Goal: Information Seeking & Learning: Check status

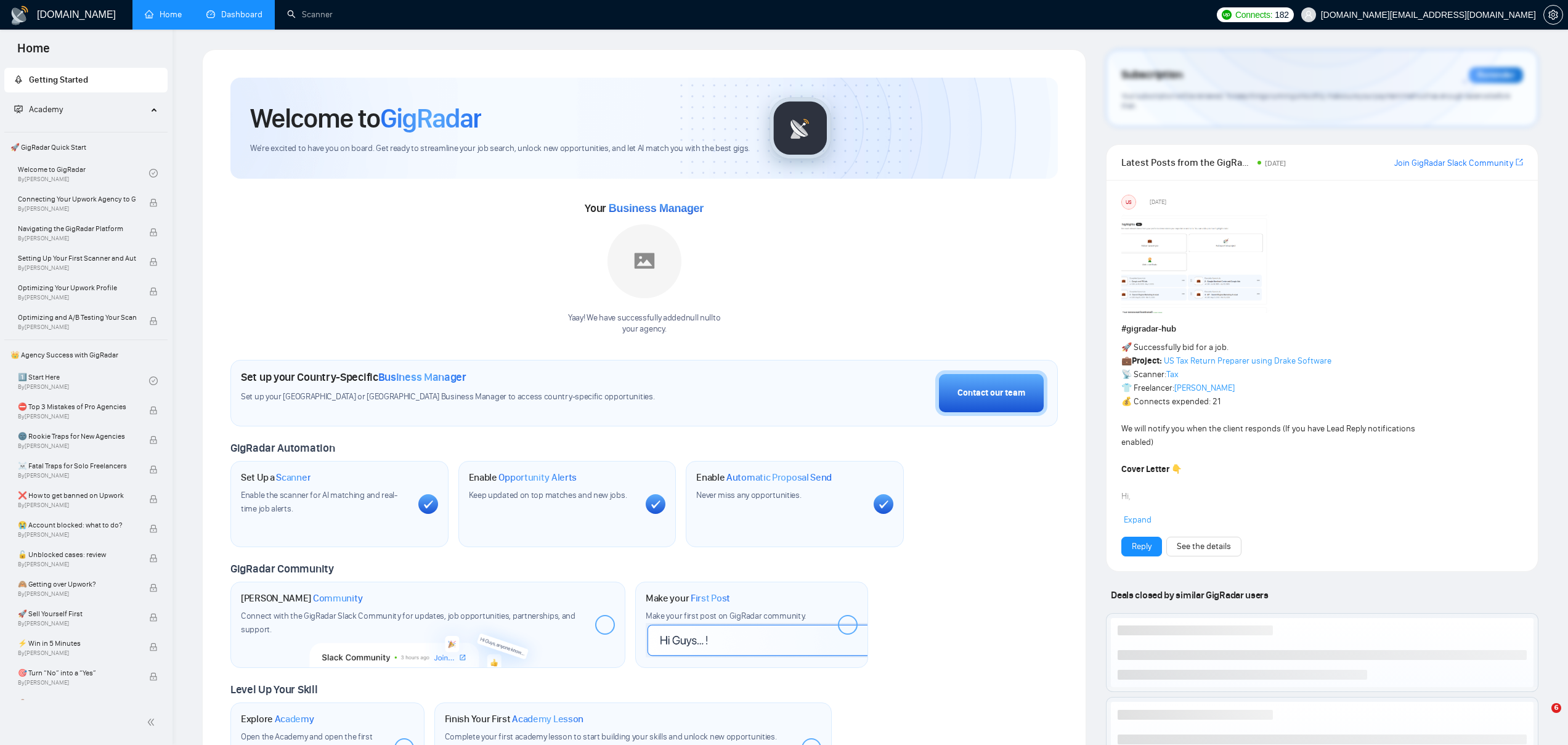
click at [234, 13] on link "Dashboard" at bounding box center [234, 14] width 57 height 10
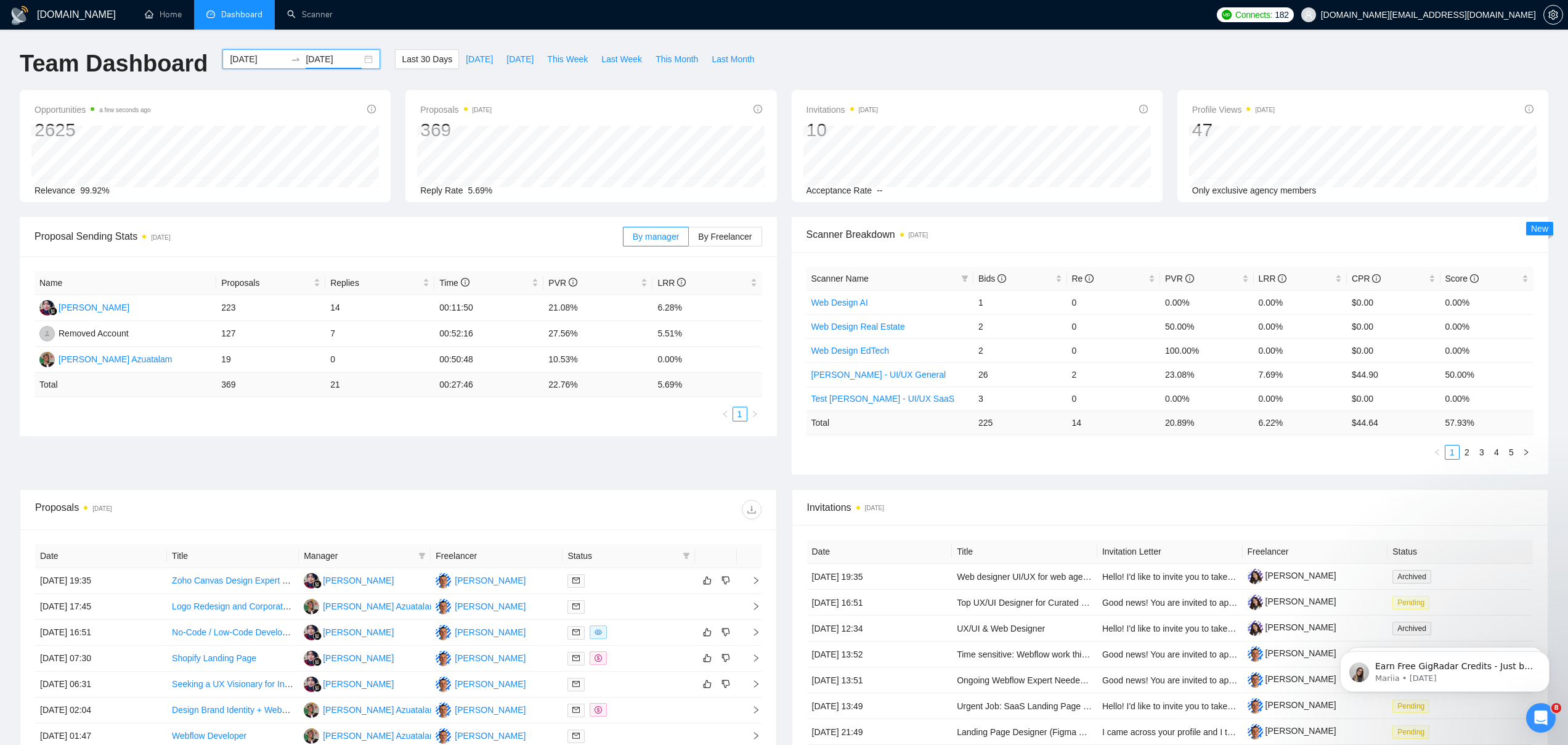
click at [306, 61] on input "[DATE]" at bounding box center [334, 59] width 57 height 13
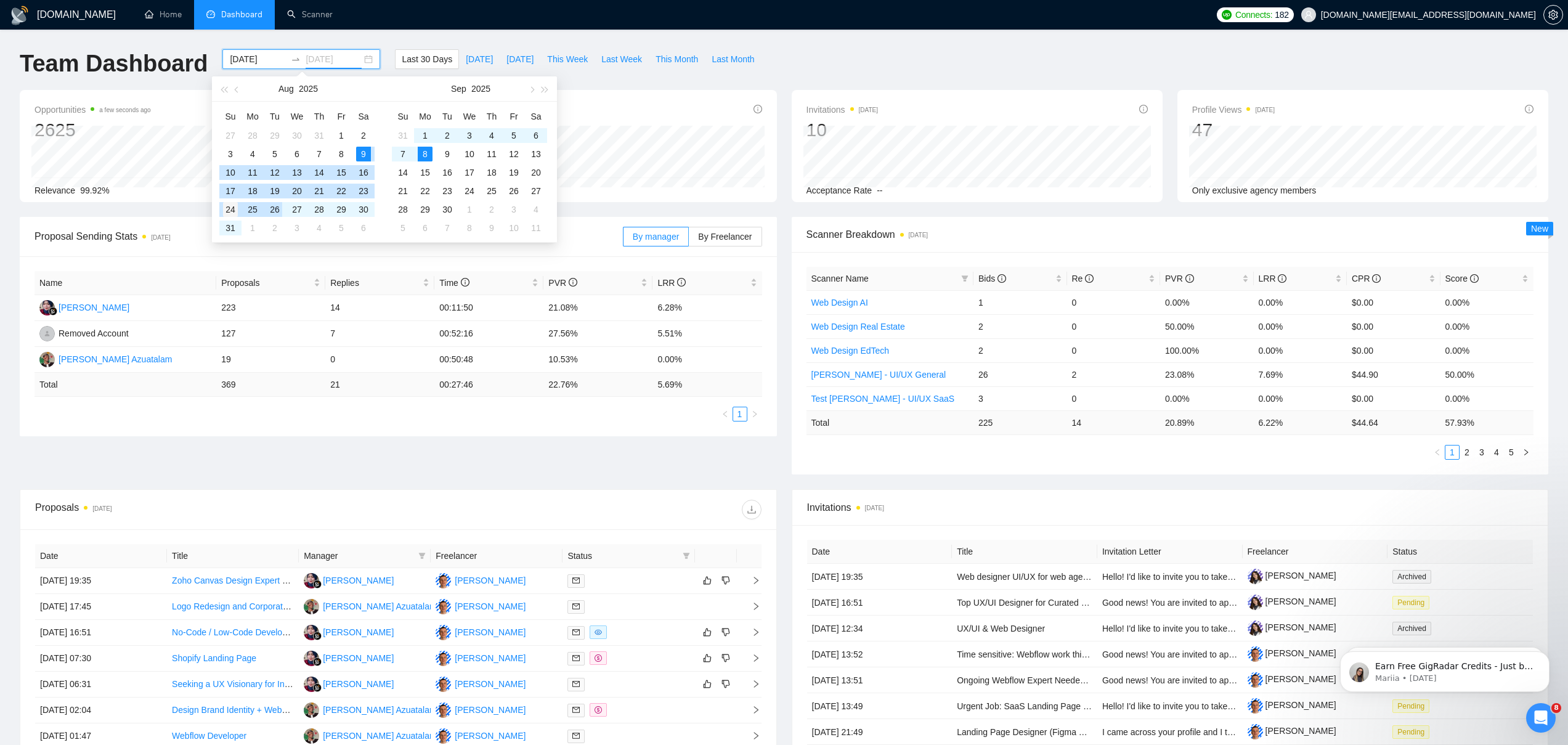
type input "[DATE]"
click at [223, 210] on div "24" at bounding box center [231, 210] width 15 height 15
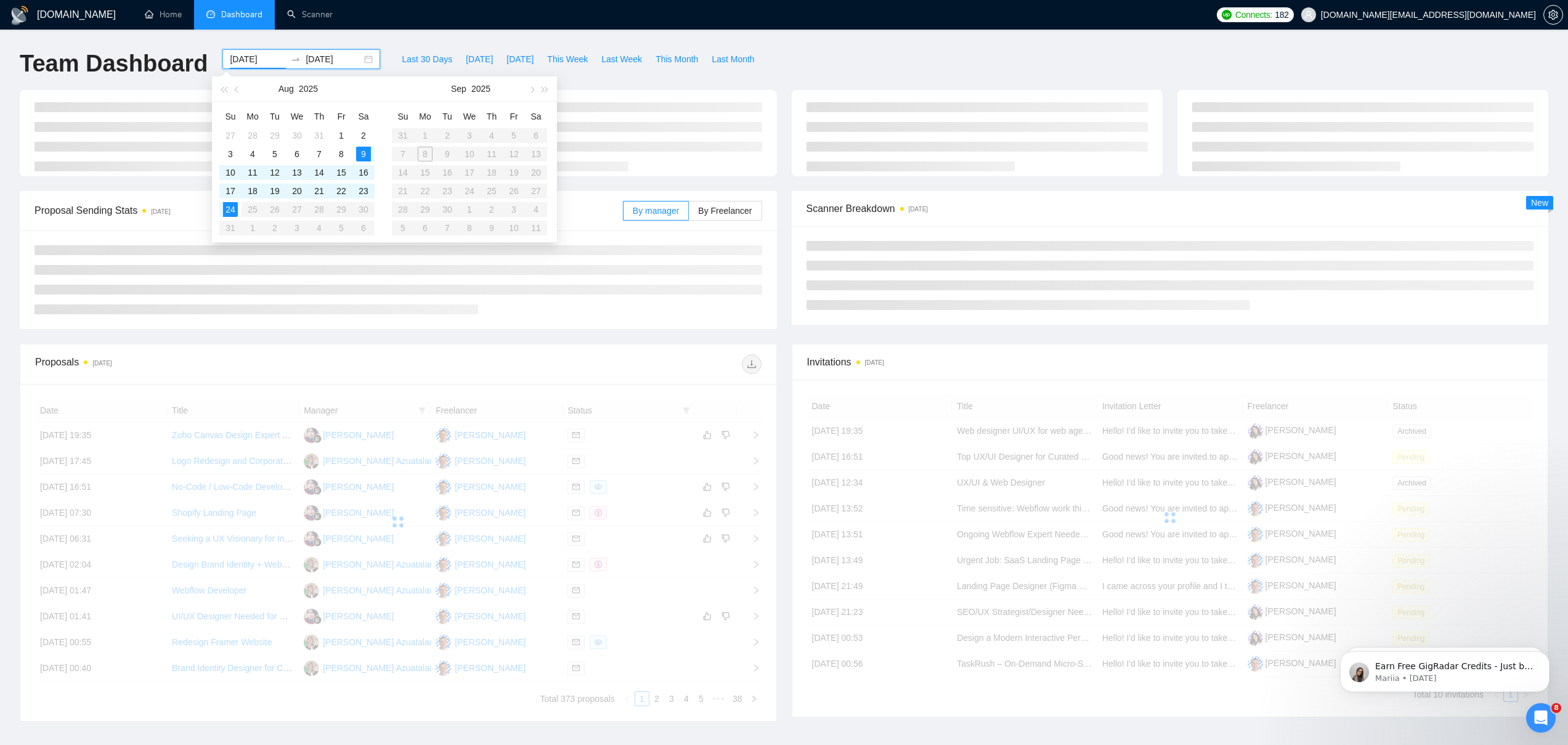
click at [228, 223] on table "Su Mo Tu We Th Fr Sa 27 28 29 30 31 1 2 3 4 5 6 7 8 9 10 11 12 13 14 15 16 17 1…" at bounding box center [297, 171] width 155 height 131
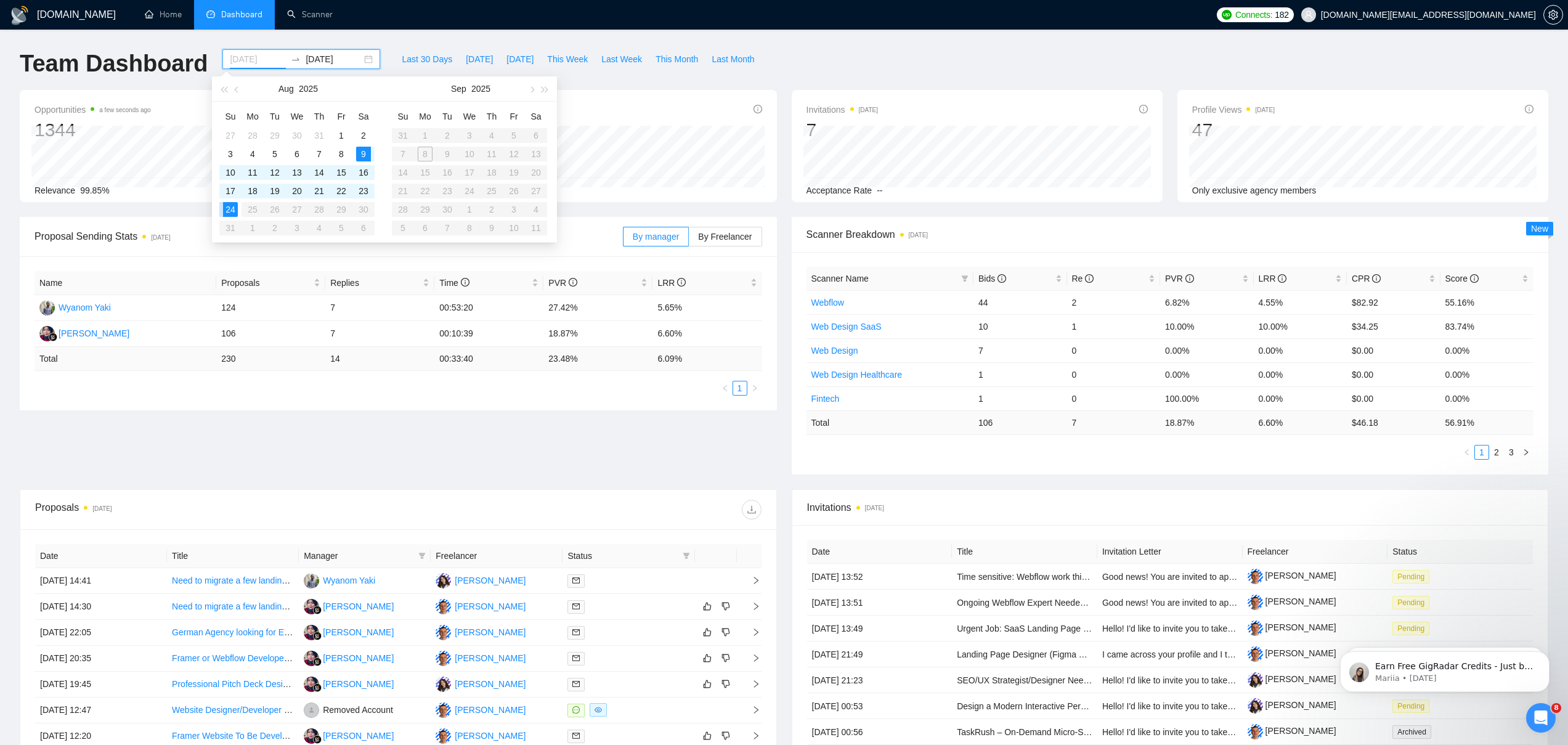
click at [232, 210] on div "24" at bounding box center [231, 210] width 15 height 15
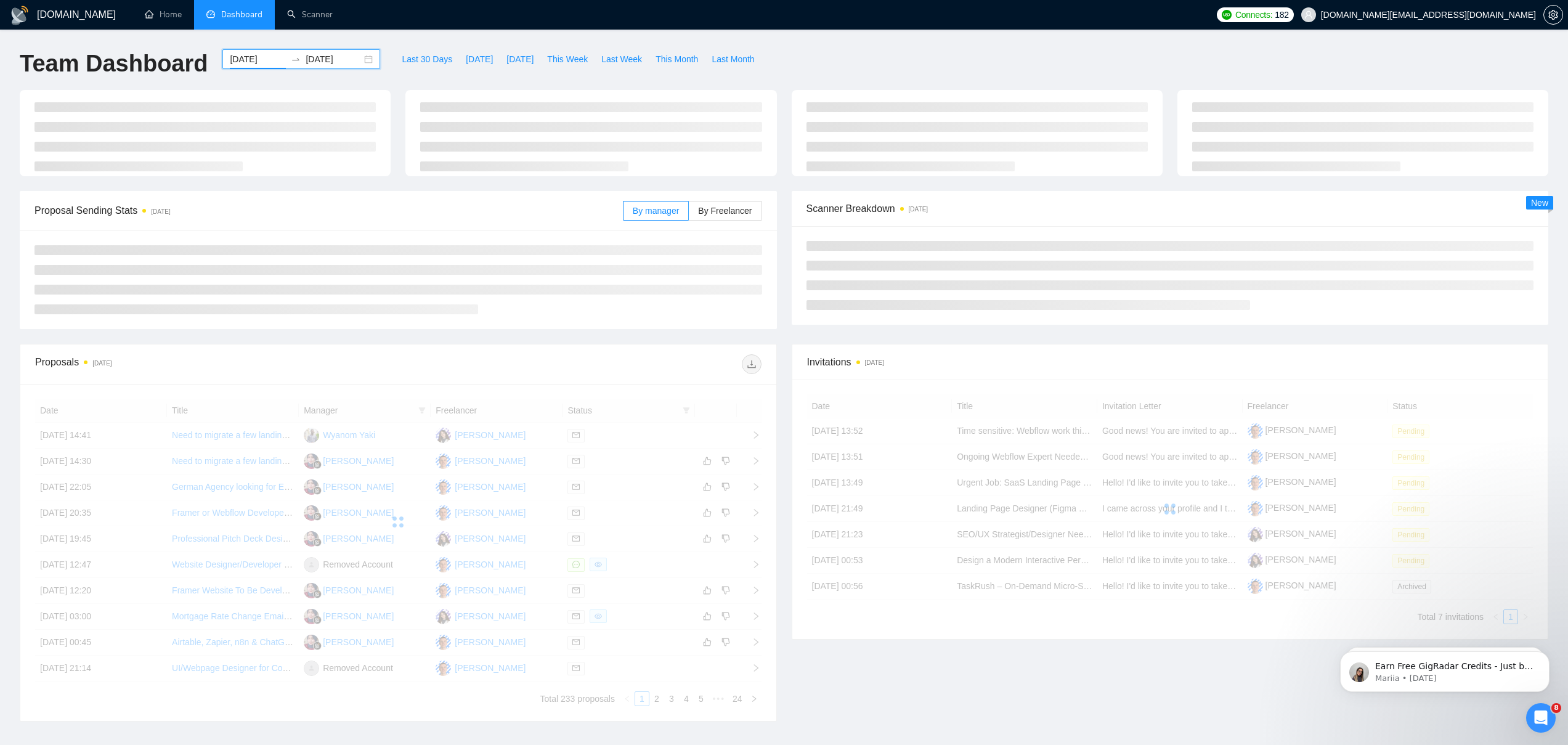
click at [227, 224] on div "Proposal Sending Stats [DATE]" at bounding box center [329, 210] width 589 height 35
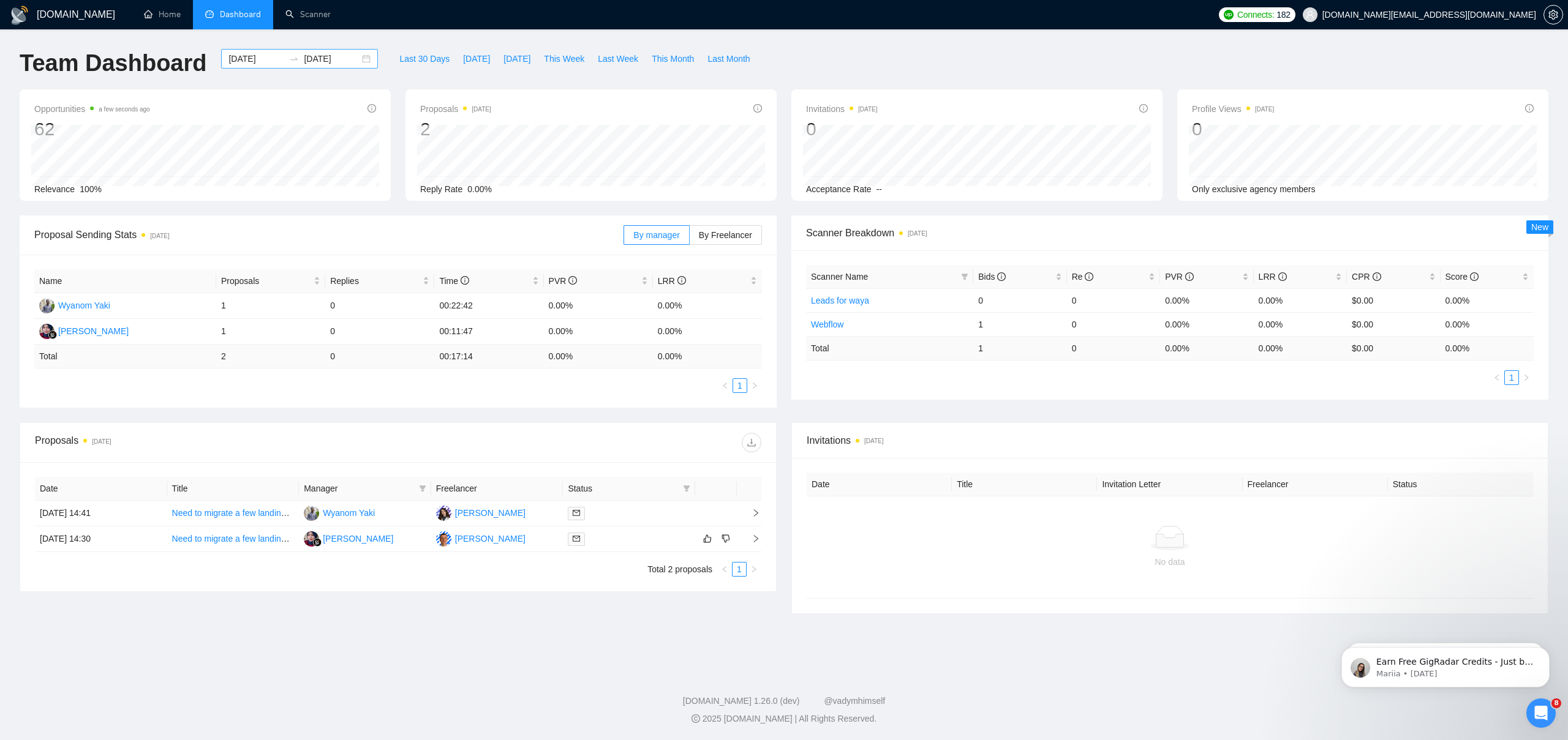
click at [360, 57] on div "[DATE] [DATE]" at bounding box center [300, 58] width 157 height 20
type input "[DATE]"
click at [227, 224] on div "31" at bounding box center [229, 226] width 15 height 15
click at [228, 210] on table "Su Mo Tu We Th Fr Sa 27 28 29 30 31 1 2 3 4 5 6 7 8 9 10 11 12 13 14 15 16 17 1…" at bounding box center [295, 170] width 154 height 130
click at [237, 61] on input "[DATE]" at bounding box center [256, 59] width 56 height 13
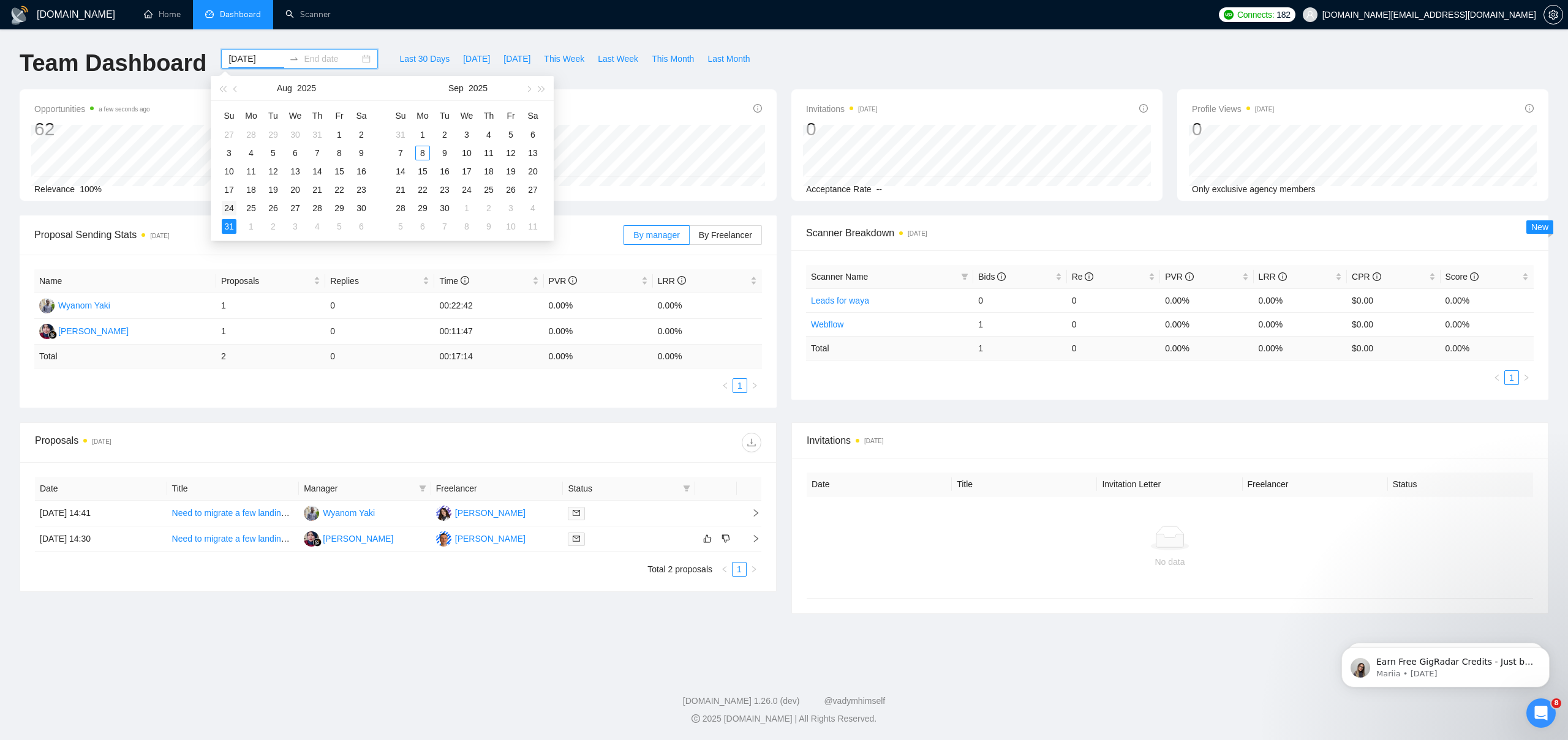
type input "[DATE]"
click at [230, 207] on div "24" at bounding box center [229, 209] width 15 height 15
type input "[DATE]"
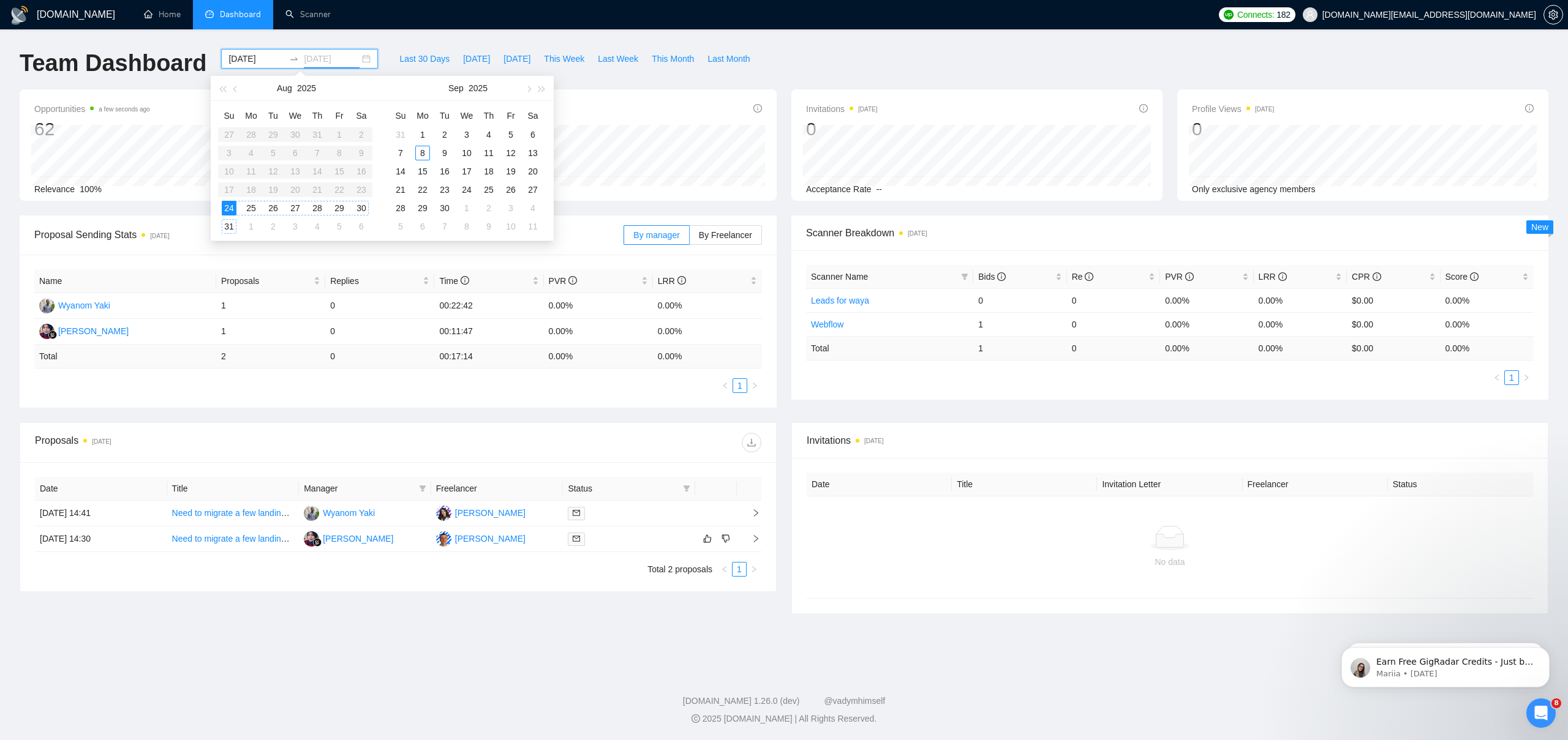
click at [231, 224] on div "31" at bounding box center [229, 226] width 15 height 15
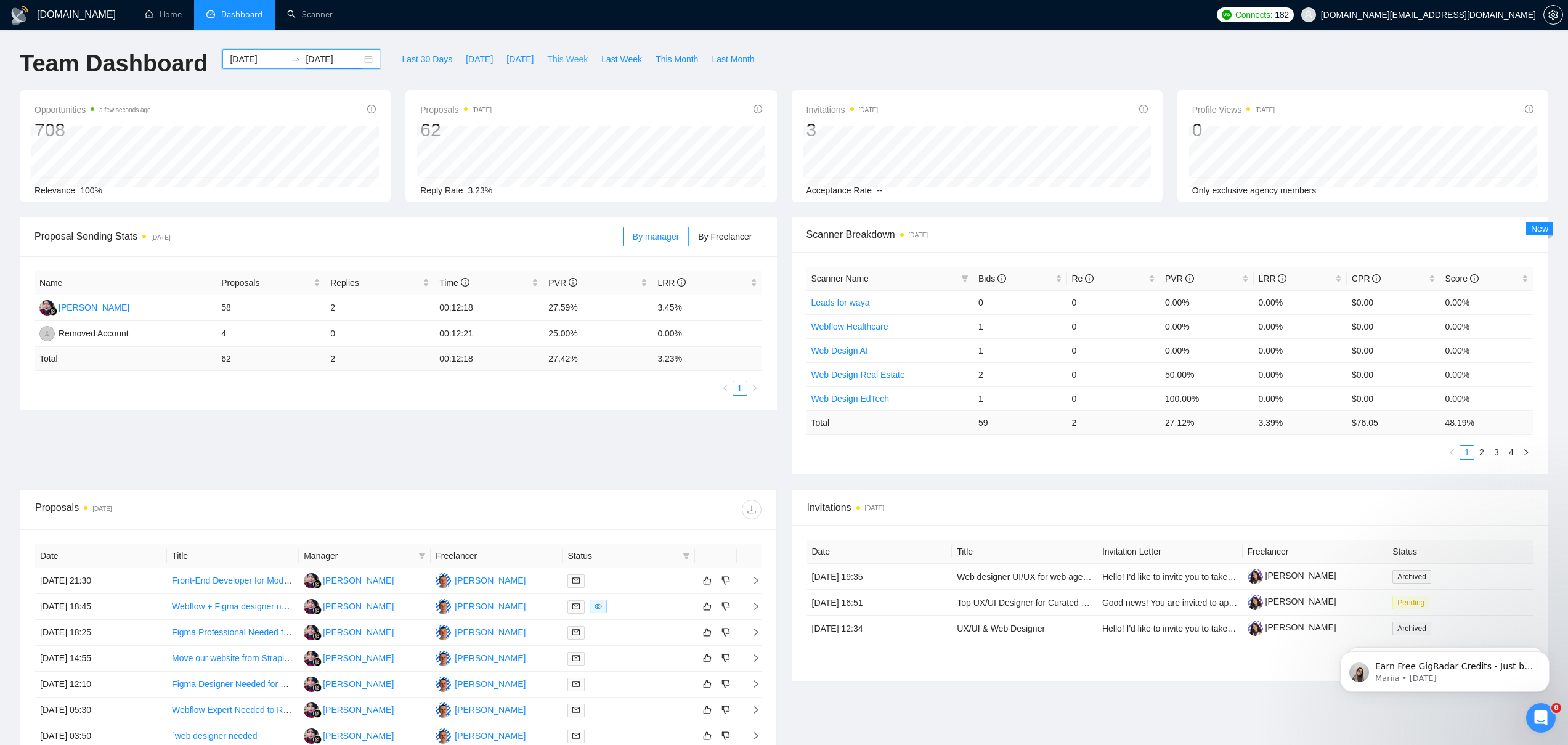
click at [568, 61] on span "This Week" at bounding box center [567, 59] width 40 height 13
type input "[DATE]"
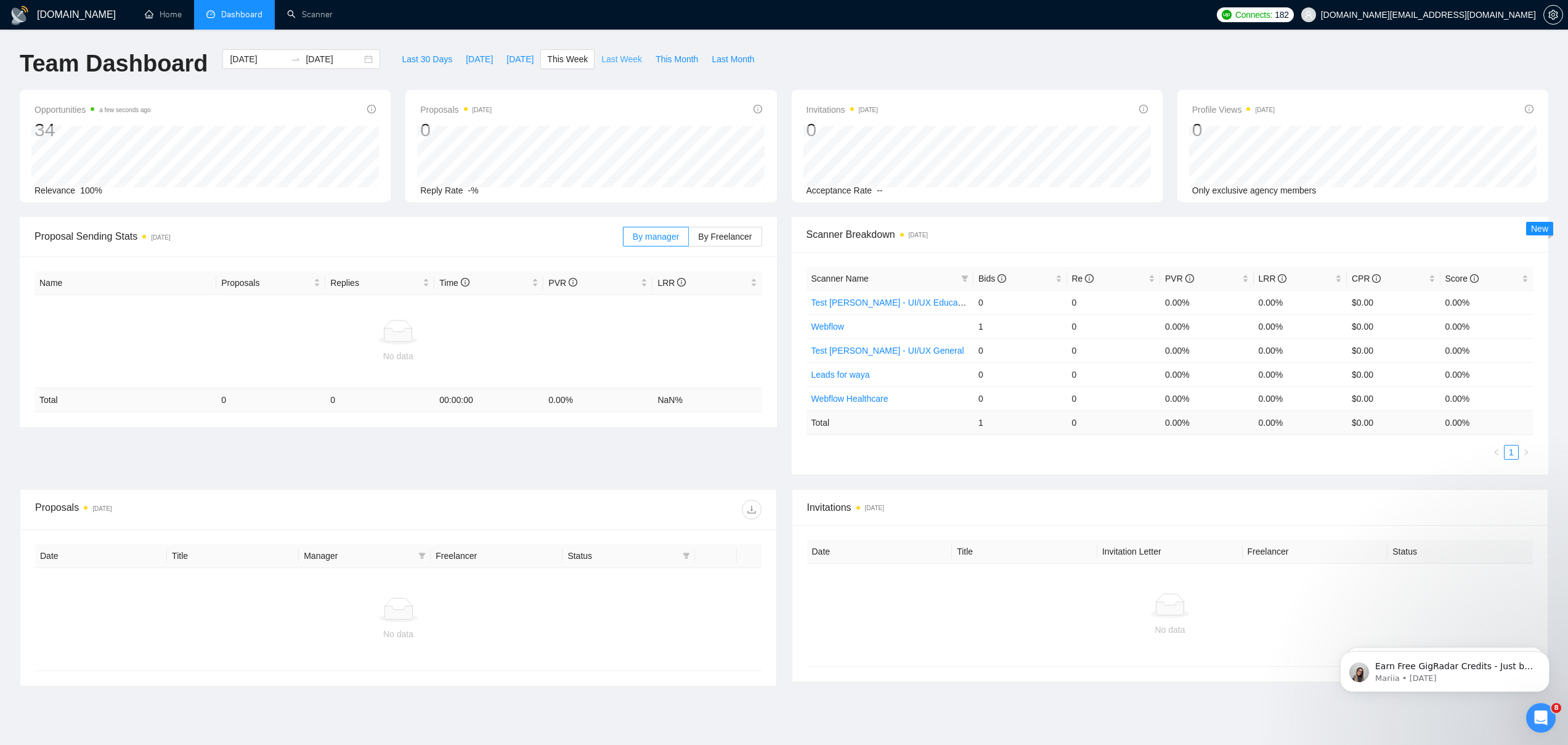
click at [626, 58] on span "Last Week" at bounding box center [622, 59] width 40 height 13
type input "[DATE]"
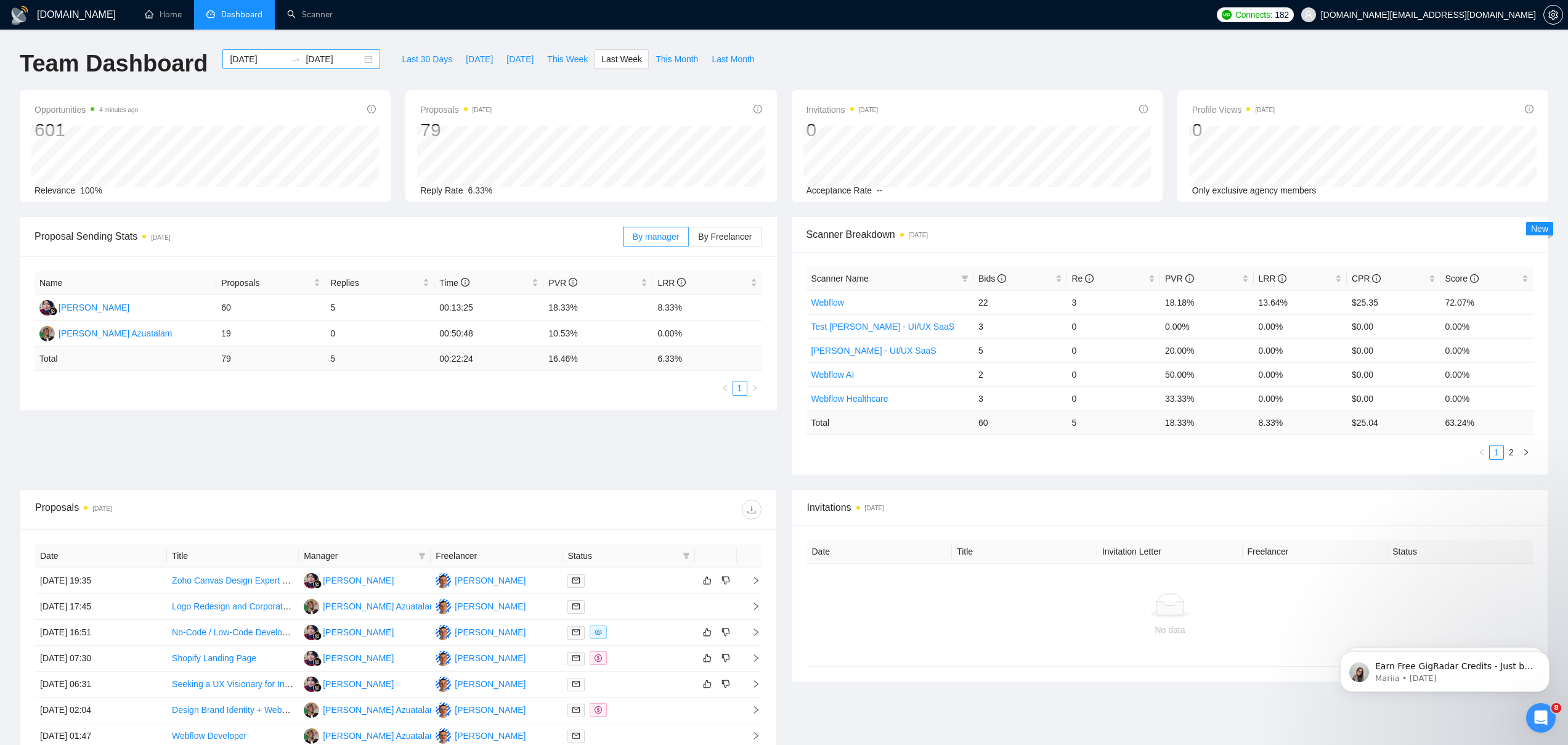
click at [360, 58] on div "[DATE] [DATE]" at bounding box center [301, 58] width 158 height 20
click at [251, 134] on div "1" at bounding box center [252, 136] width 15 height 15
click at [235, 89] on span "button" at bounding box center [237, 89] width 7 height 7
click at [220, 131] on table "Su Mo Tu We Th Fr Sa 27 28 29 30 31 1 2 3 4 5 6 7 8 9 10 11 12 13 14 15 16 17 1…" at bounding box center [297, 171] width 155 height 131
click at [242, 54] on input "[DATE]" at bounding box center [258, 59] width 57 height 13
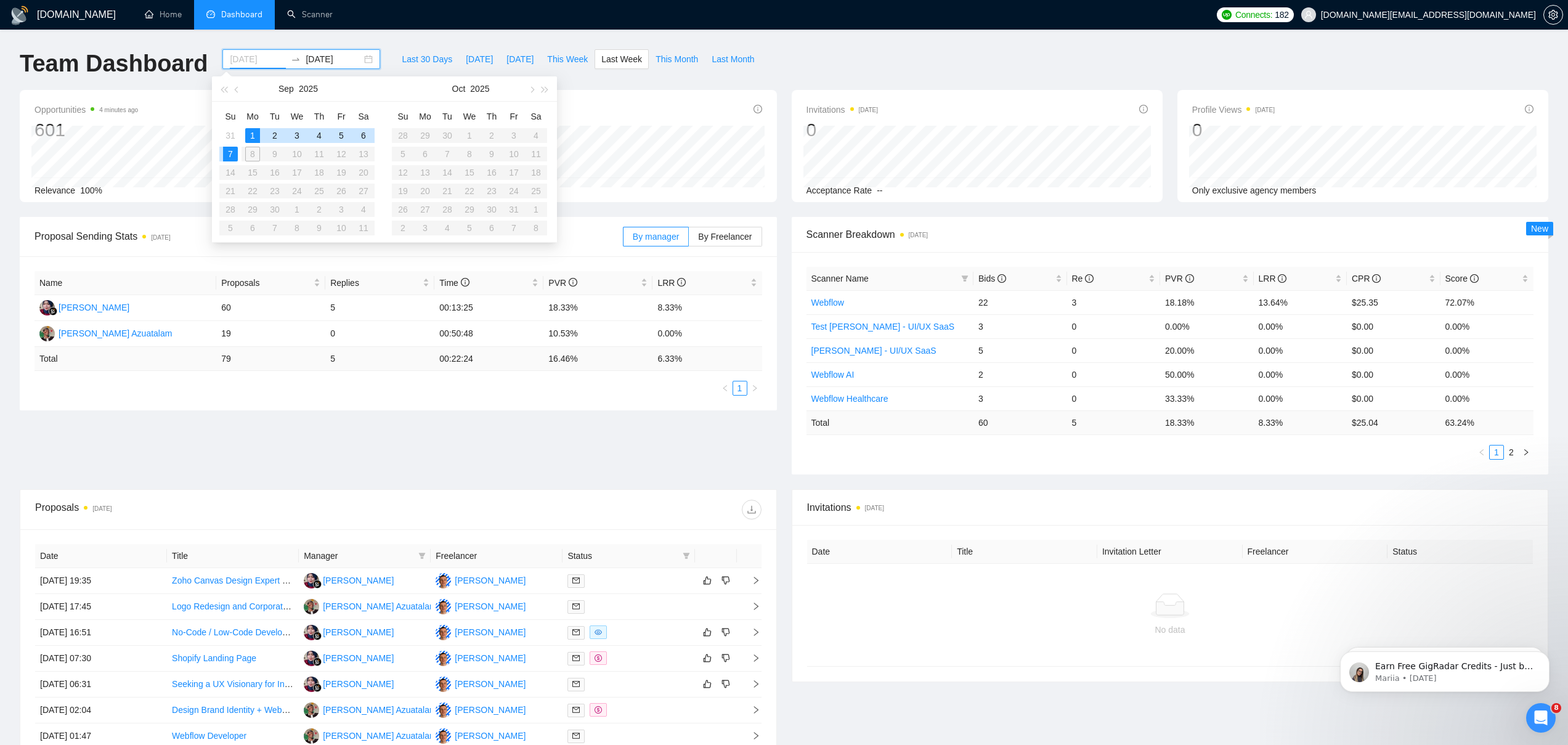
click at [250, 129] on div "1" at bounding box center [252, 136] width 15 height 15
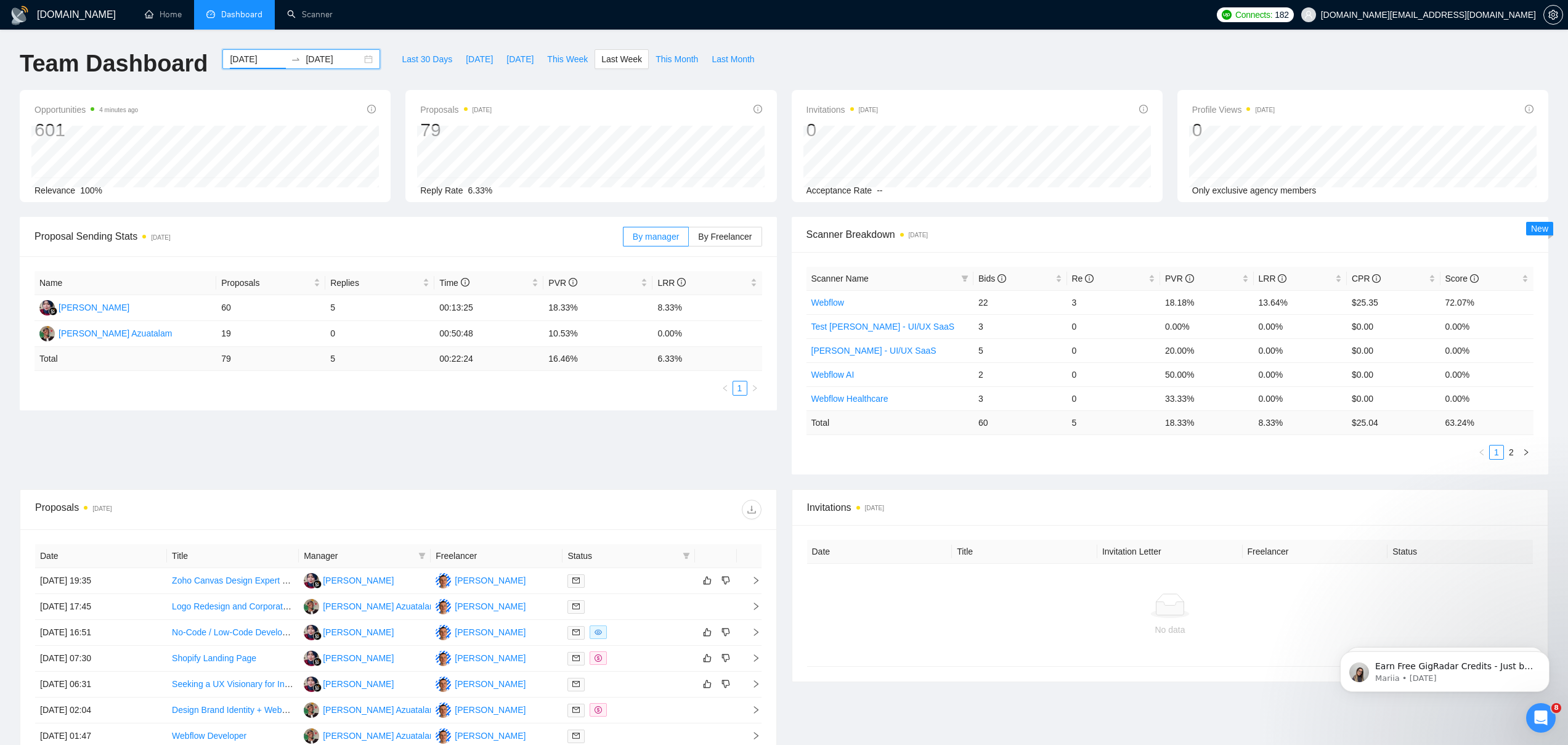
click at [236, 56] on input "[DATE]" at bounding box center [258, 59] width 57 height 13
click at [233, 87] on button "button" at bounding box center [237, 89] width 13 height 24
click at [245, 62] on input "[DATE]" at bounding box center [258, 59] width 57 height 13
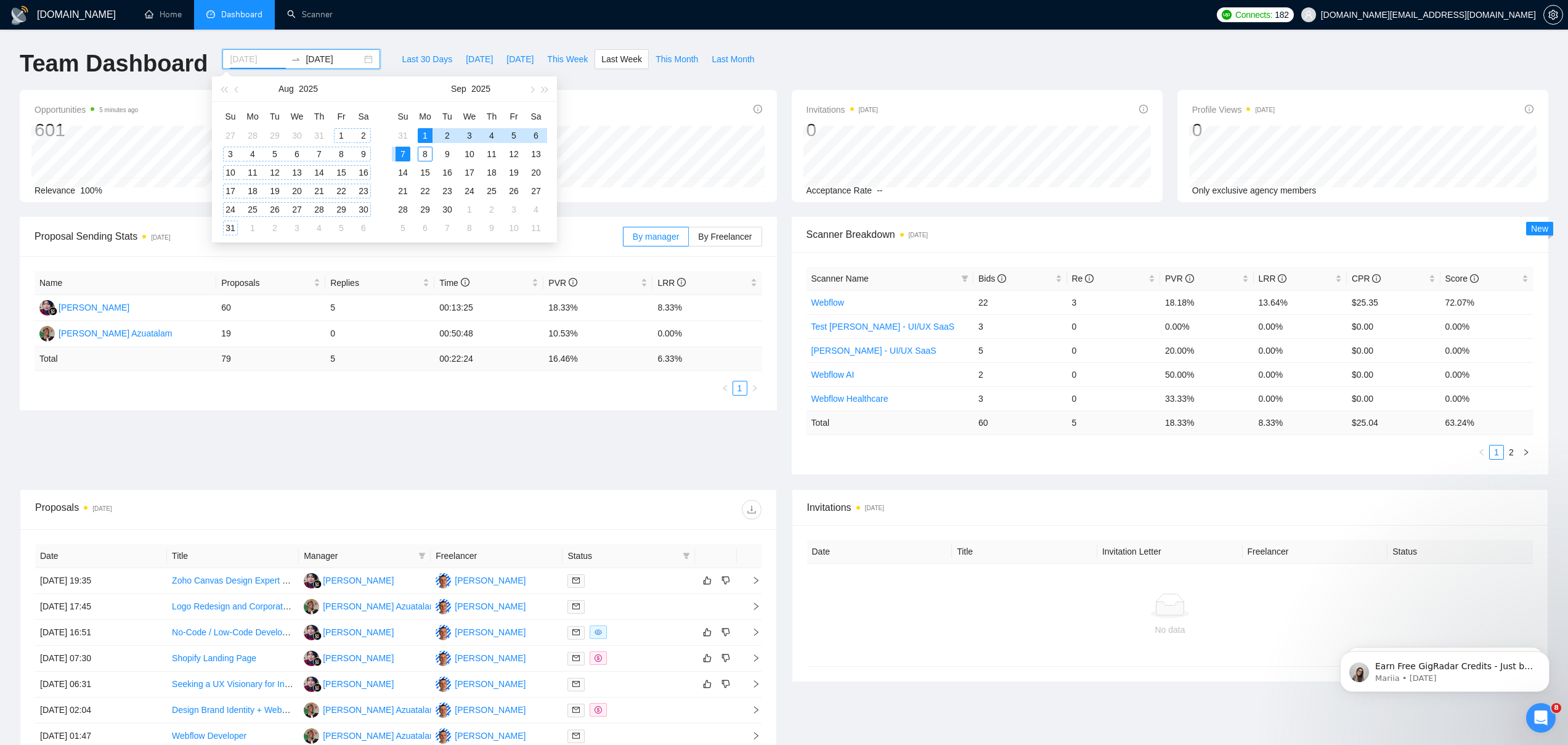
type input "[DATE]"
click at [337, 133] on div "1" at bounding box center [342, 136] width 15 height 15
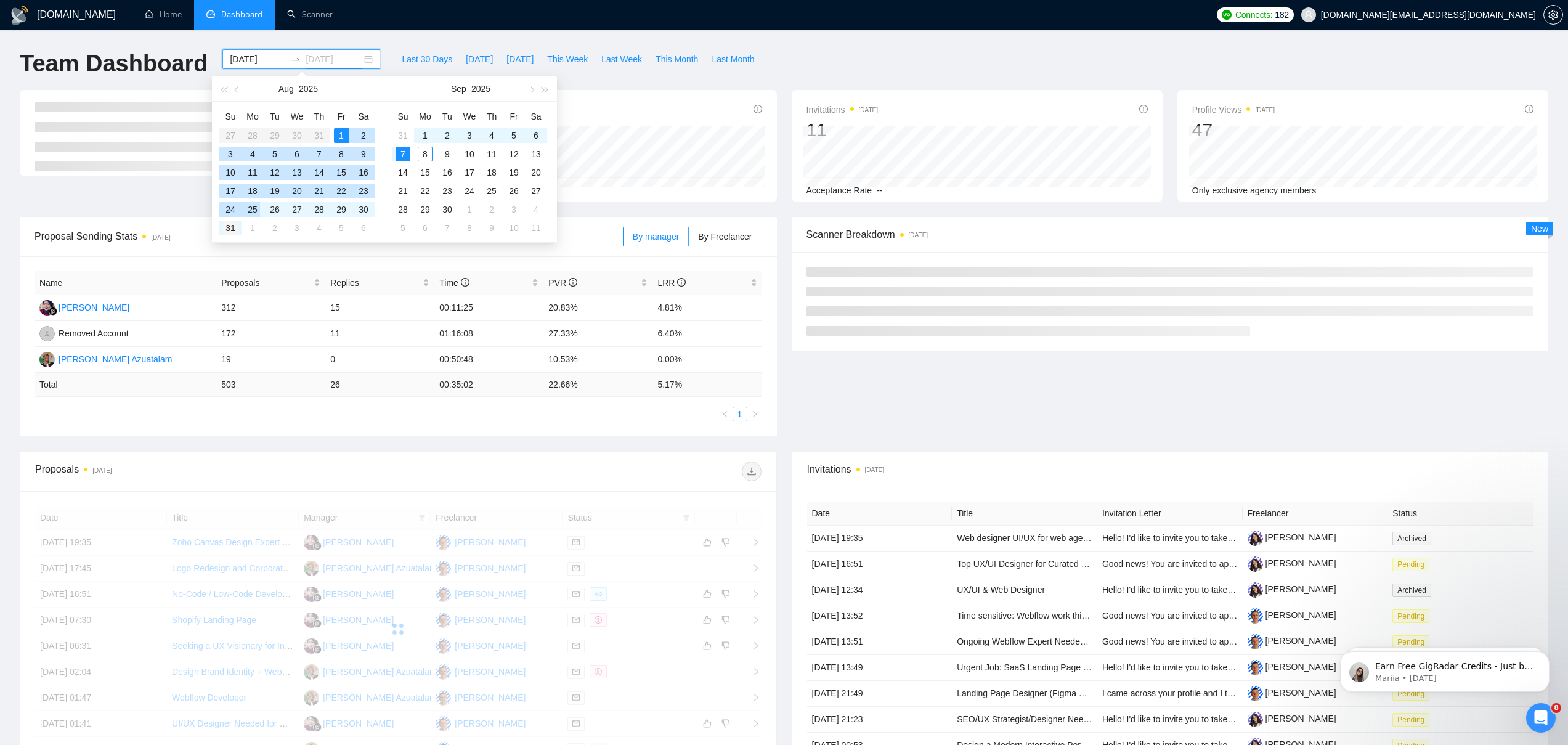
type input "[DATE]"
click at [229, 226] on div "31" at bounding box center [231, 228] width 15 height 15
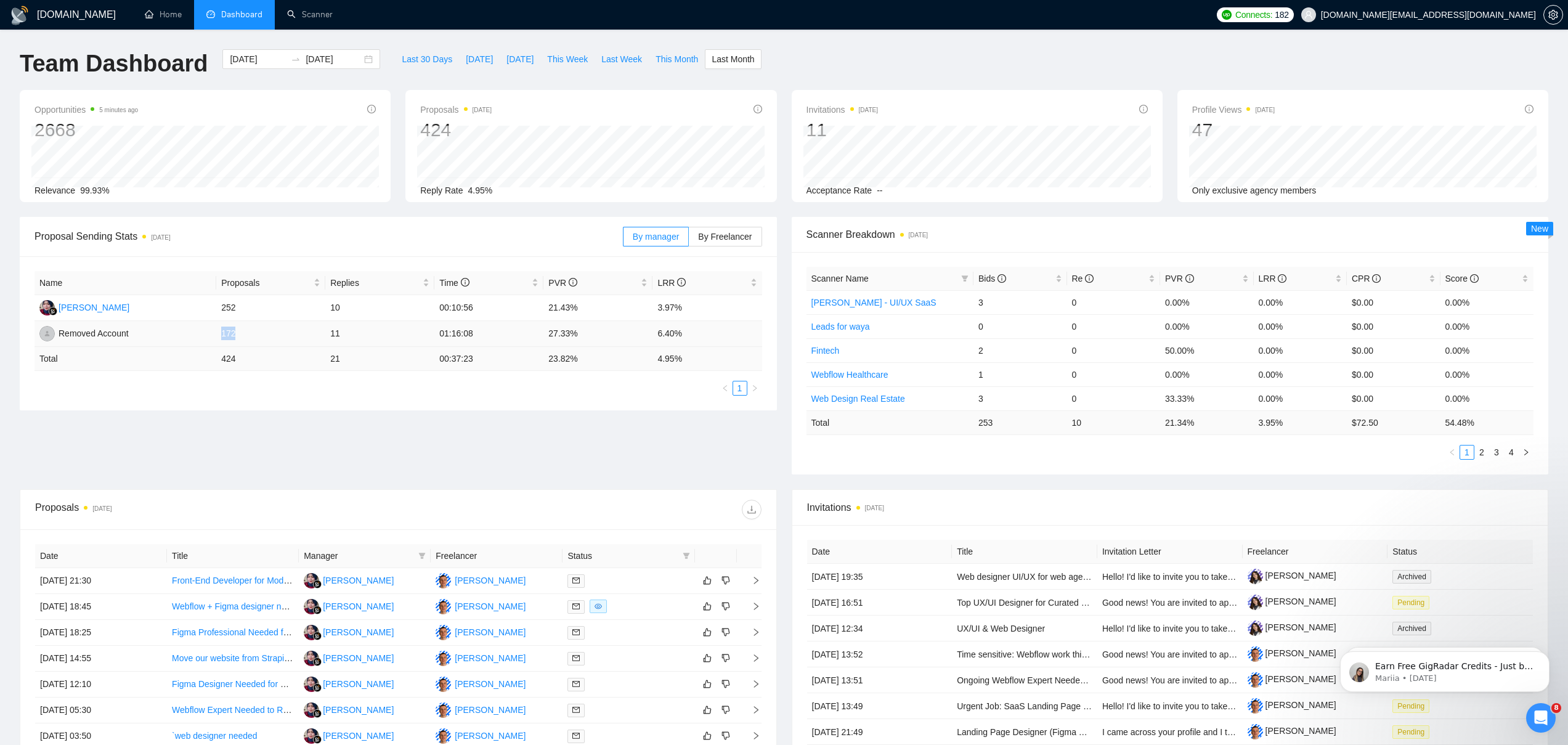
drag, startPoint x: 215, startPoint y: 334, endPoint x: 247, endPoint y: 332, distance: 32.1
click at [247, 332] on tr "Removed Account 172 11 01:16:08 27.33% 6.40%" at bounding box center [398, 333] width 728 height 25
click at [249, 400] on div "Name Proposals Replies Time PVR LRR [PERSON_NAME] 252 10 00:10:56 21.43% 3.97% …" at bounding box center [398, 333] width 757 height 154
